Goal: Task Accomplishment & Management: Manage account settings

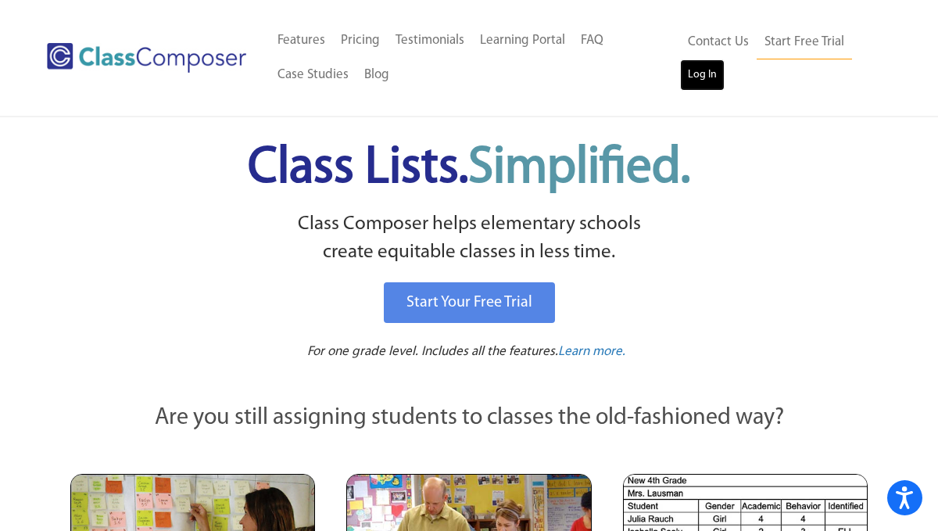
click at [703, 66] on link "Log In" at bounding box center [702, 74] width 45 height 31
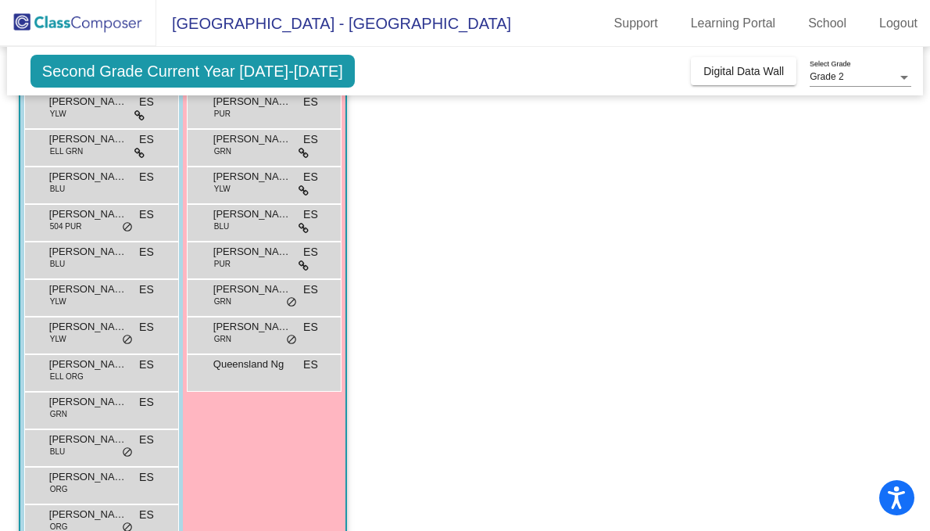
scroll to position [270, 0]
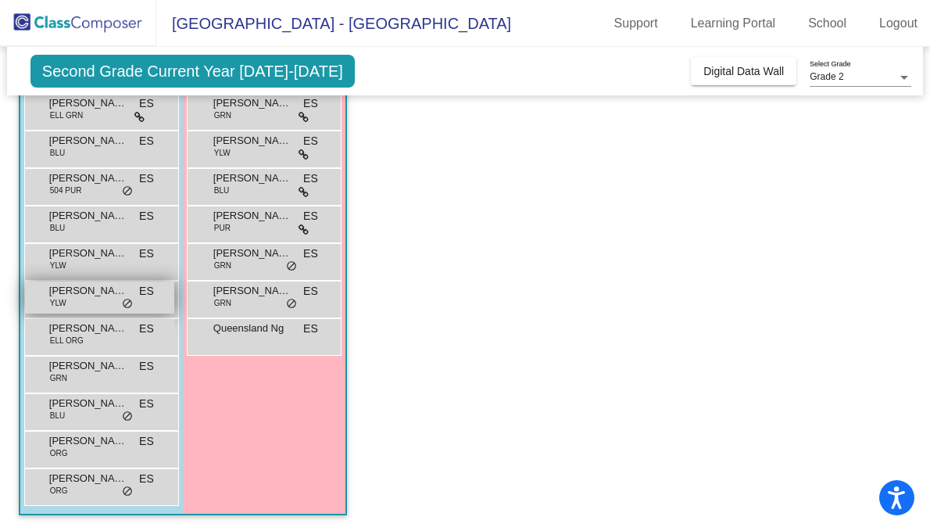
click at [119, 299] on div "[PERSON_NAME] YLW ES lock do_not_disturb_alt" at bounding box center [99, 297] width 149 height 32
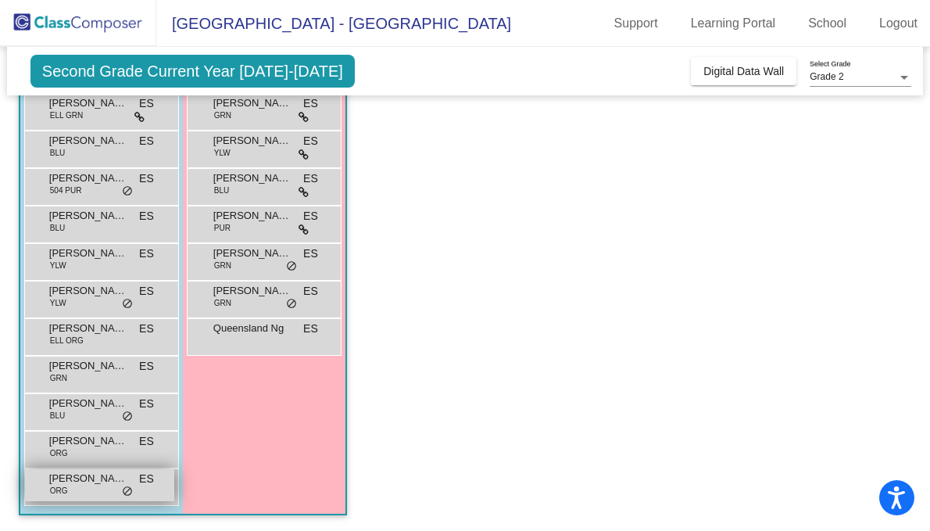
click at [90, 489] on div "[PERSON_NAME] ORG ES lock do_not_disturb_alt" at bounding box center [99, 485] width 149 height 32
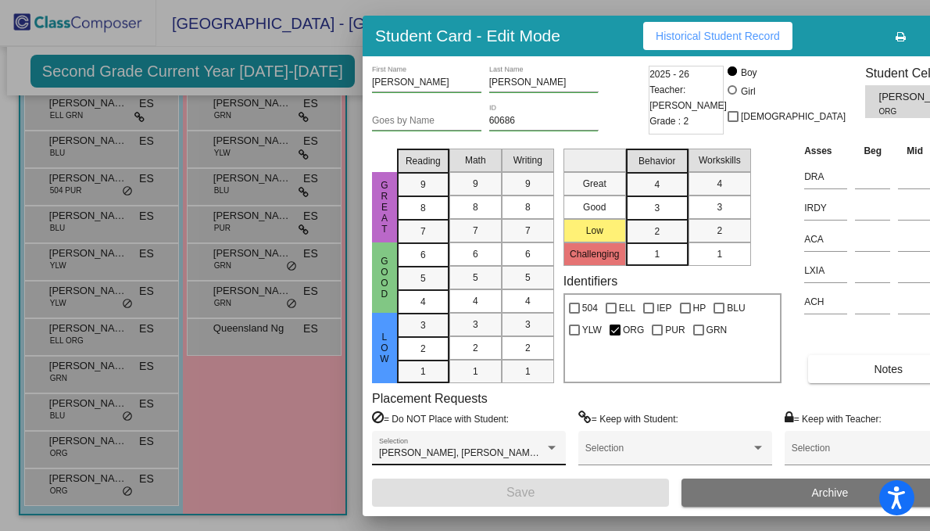
click at [446, 447] on span "[PERSON_NAME], [PERSON_NAME], [PERSON_NAME], [PERSON_NAME] [PERSON_NAME], [PERS…" at bounding box center [622, 452] width 486 height 11
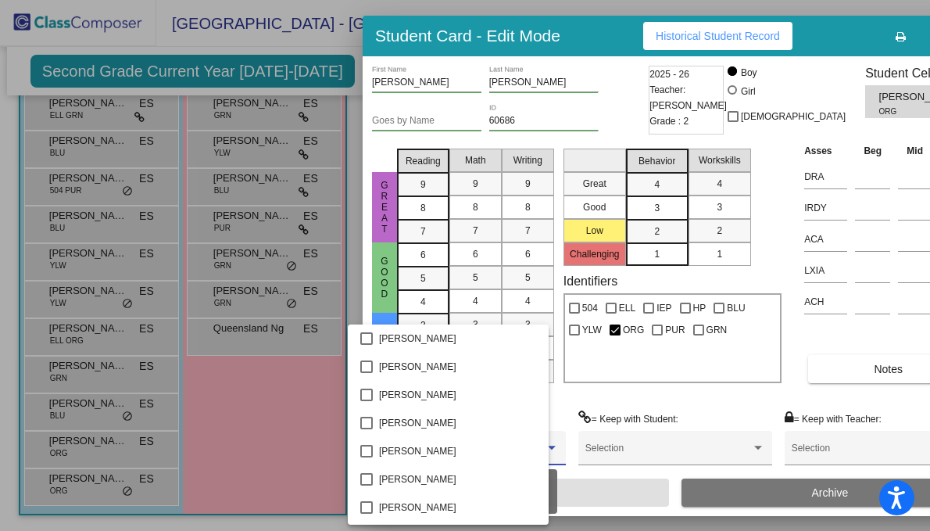
scroll to position [335, 0]
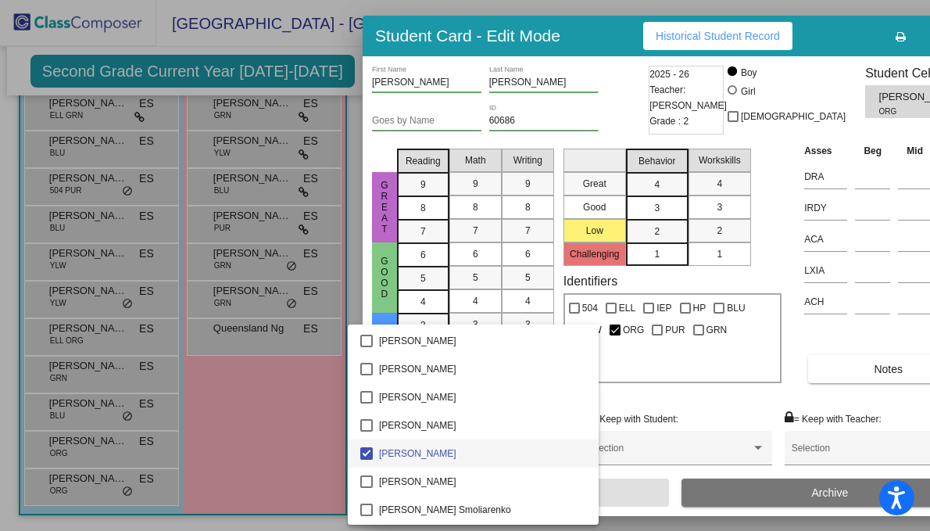
click at [897, 41] on div at bounding box center [465, 265] width 930 height 531
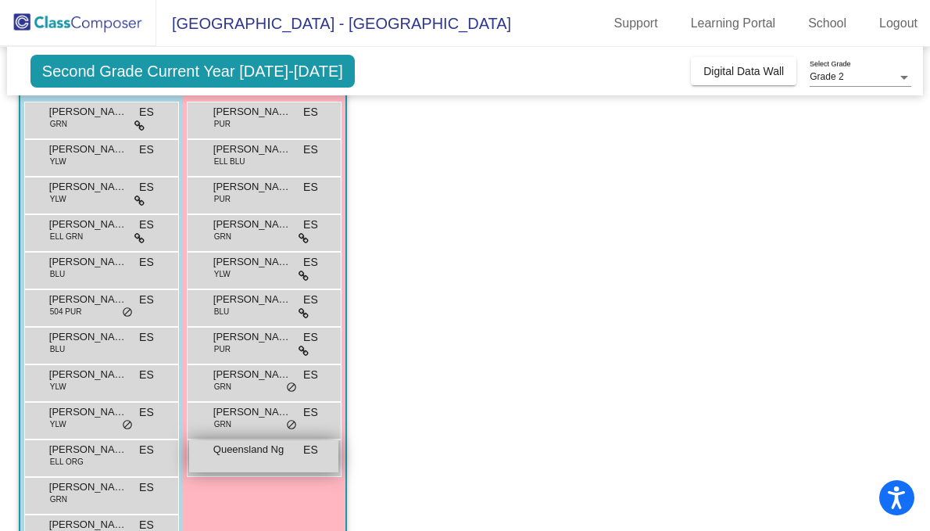
scroll to position [155, 0]
